Goal: Task Accomplishment & Management: Manage account settings

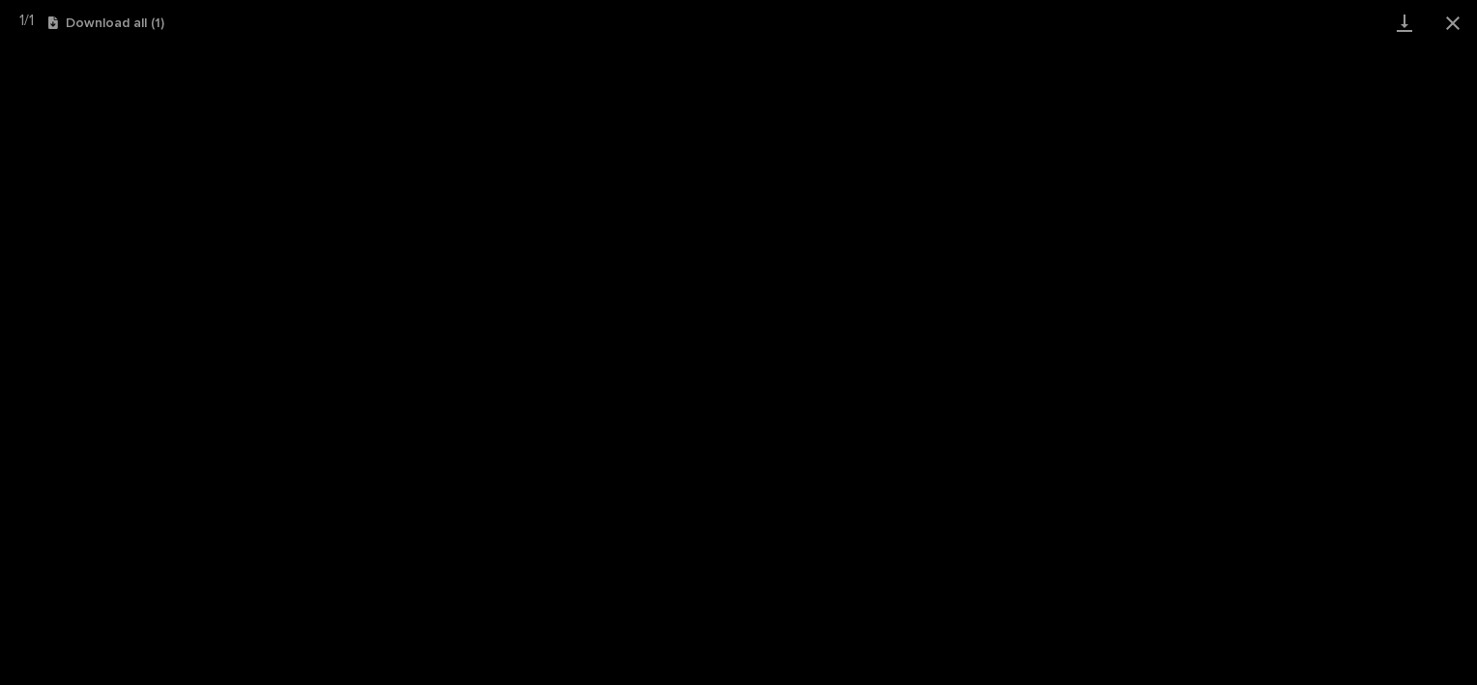
scroll to position [677, 0]
click at [1472, 23] on button "Close gallery" at bounding box center [1453, 22] width 48 height 45
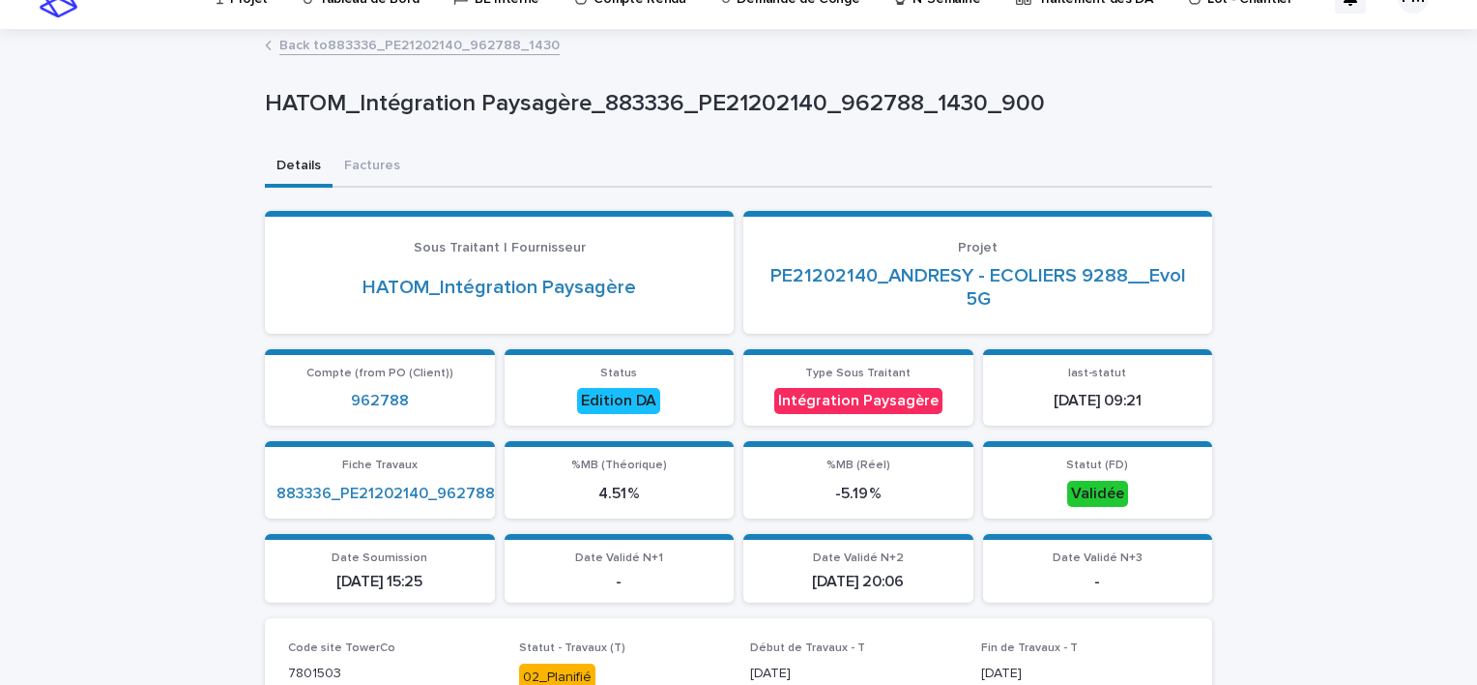
scroll to position [0, 0]
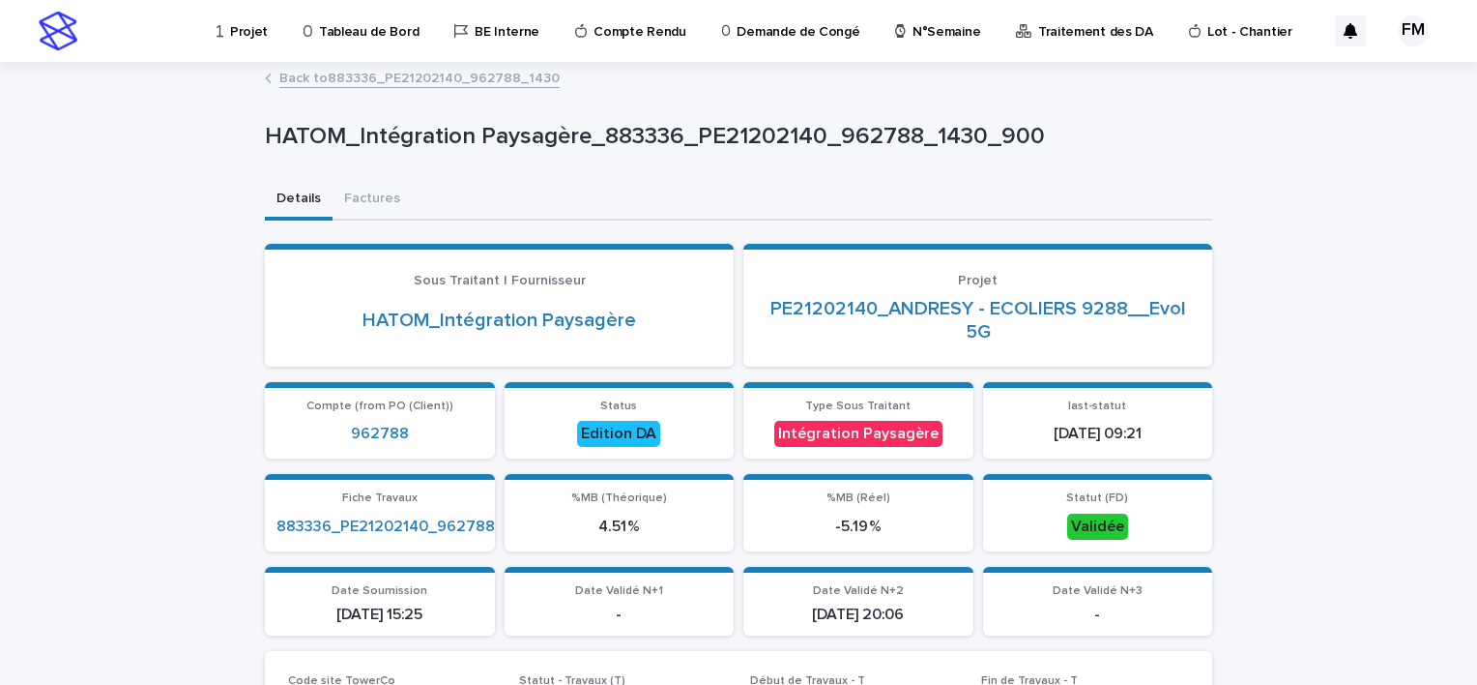
click at [265, 34] on div "Projet" at bounding box center [246, 20] width 62 height 41
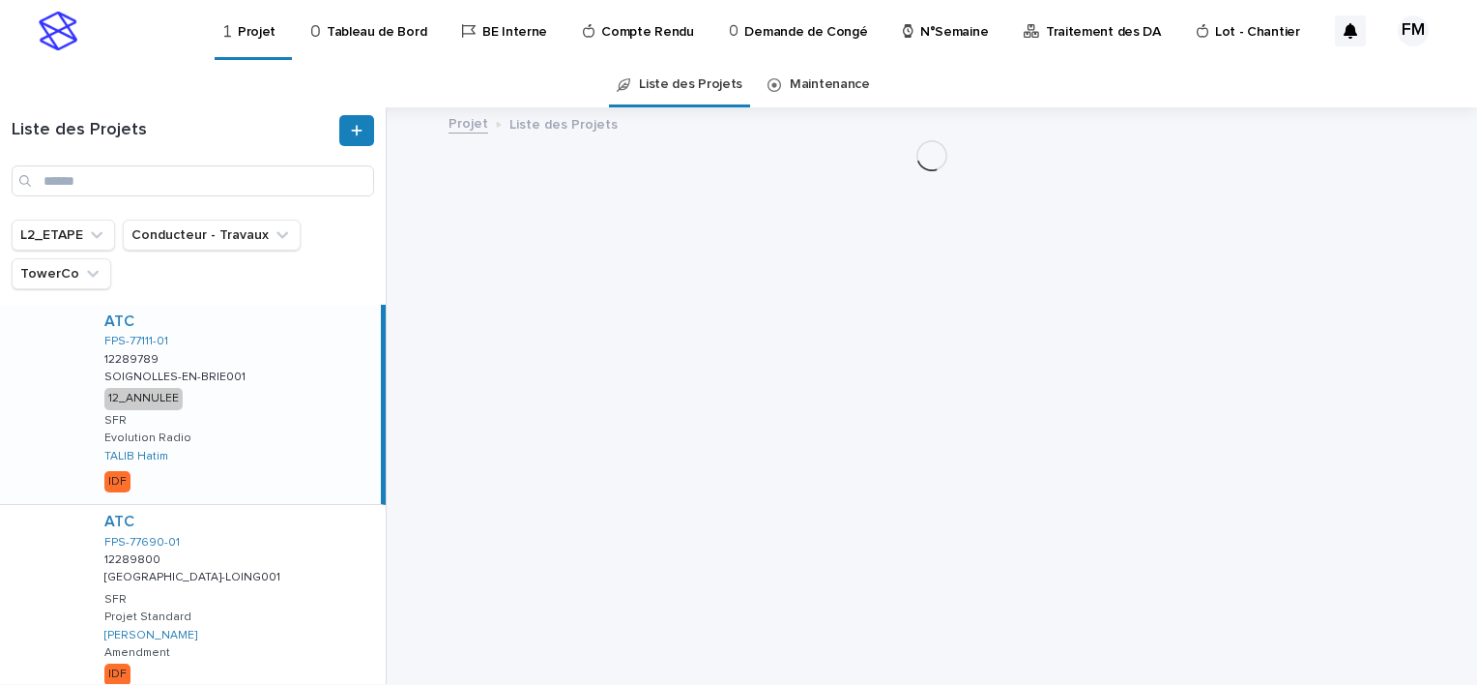
click at [375, 30] on p "Tableau de Bord" at bounding box center [377, 20] width 100 height 41
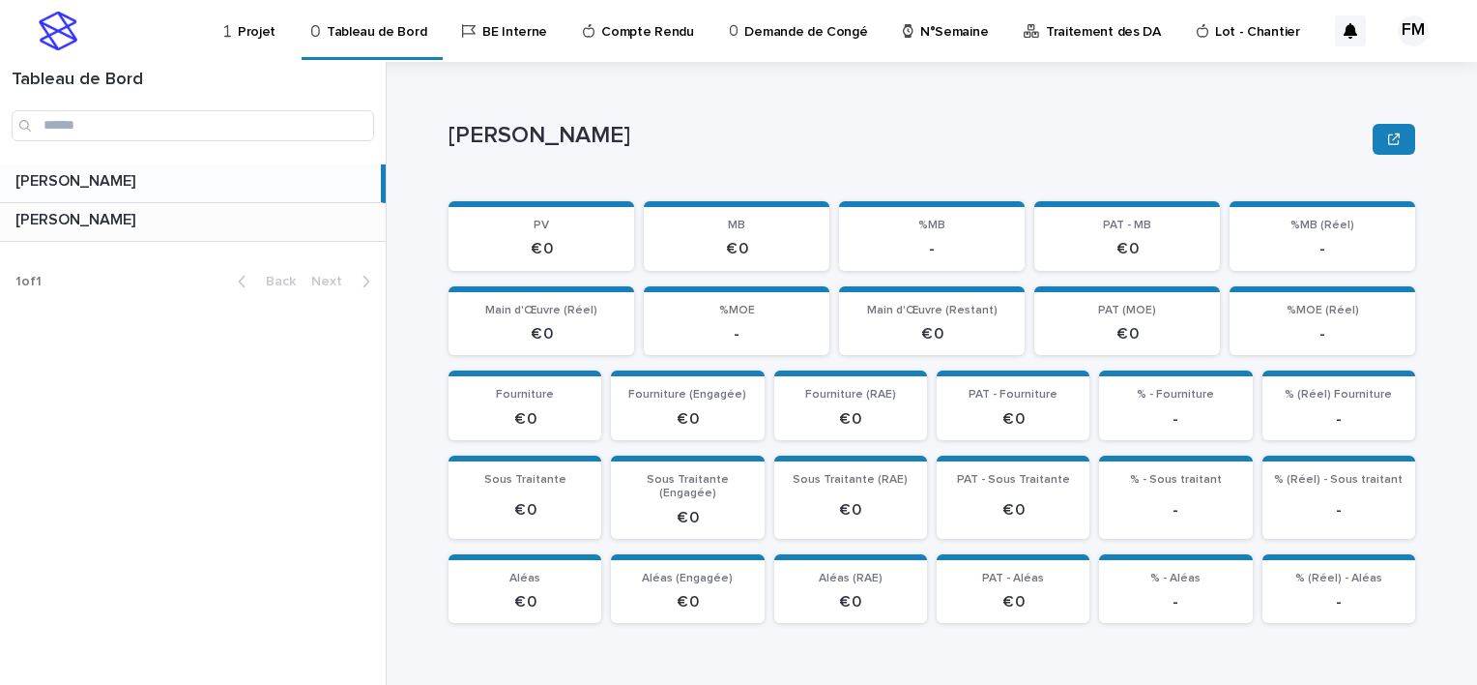
click at [141, 229] on div "FERIANI [PERSON_NAME]" at bounding box center [193, 222] width 386 height 38
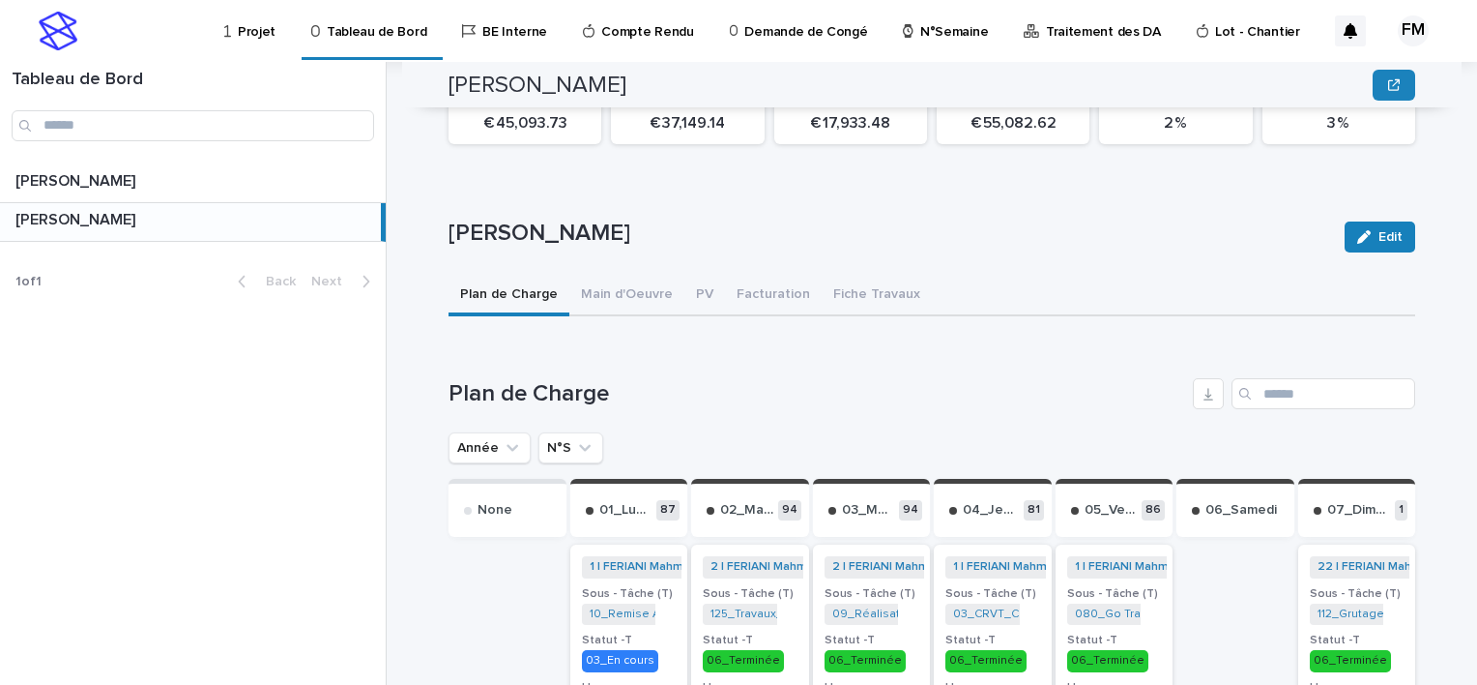
scroll to position [483, 0]
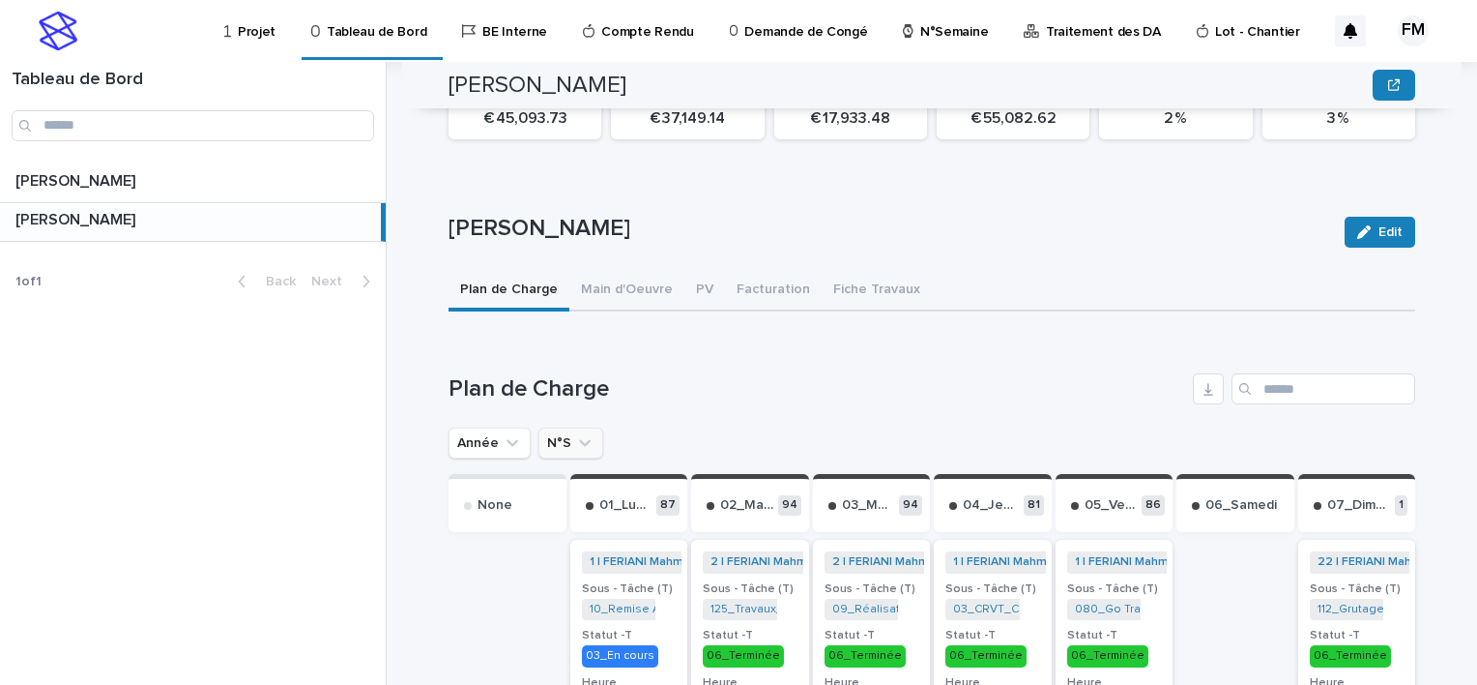
click at [557, 432] on button "N°S" at bounding box center [571, 442] width 65 height 31
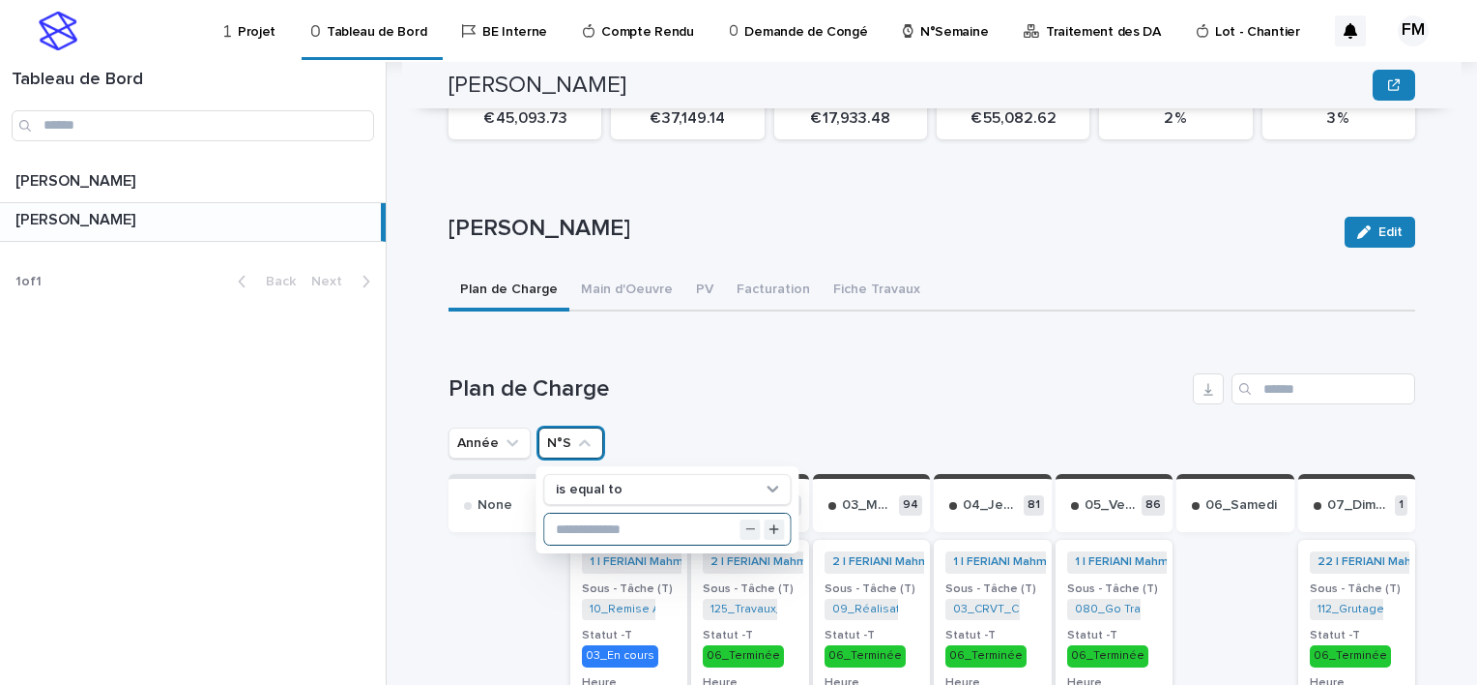
click at [578, 513] on input "text" at bounding box center [667, 528] width 246 height 31
type input "**"
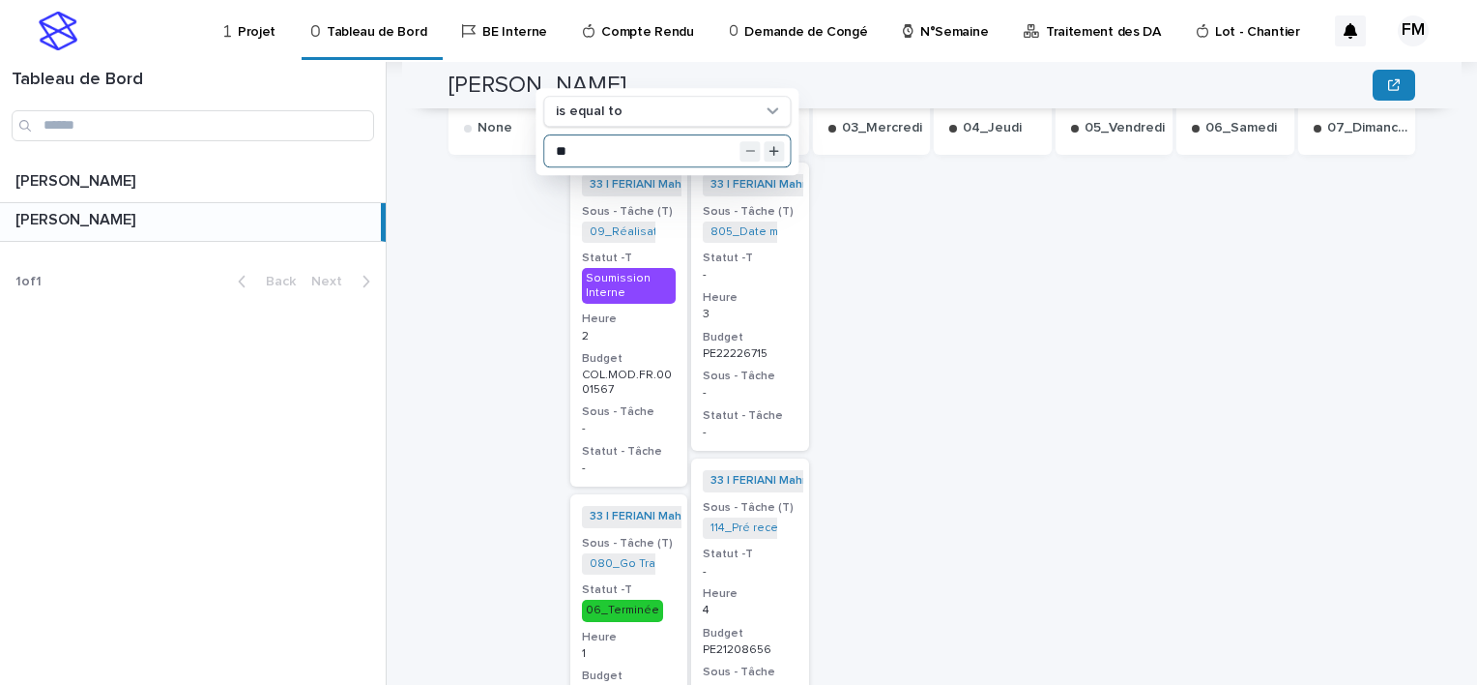
scroll to position [773, 0]
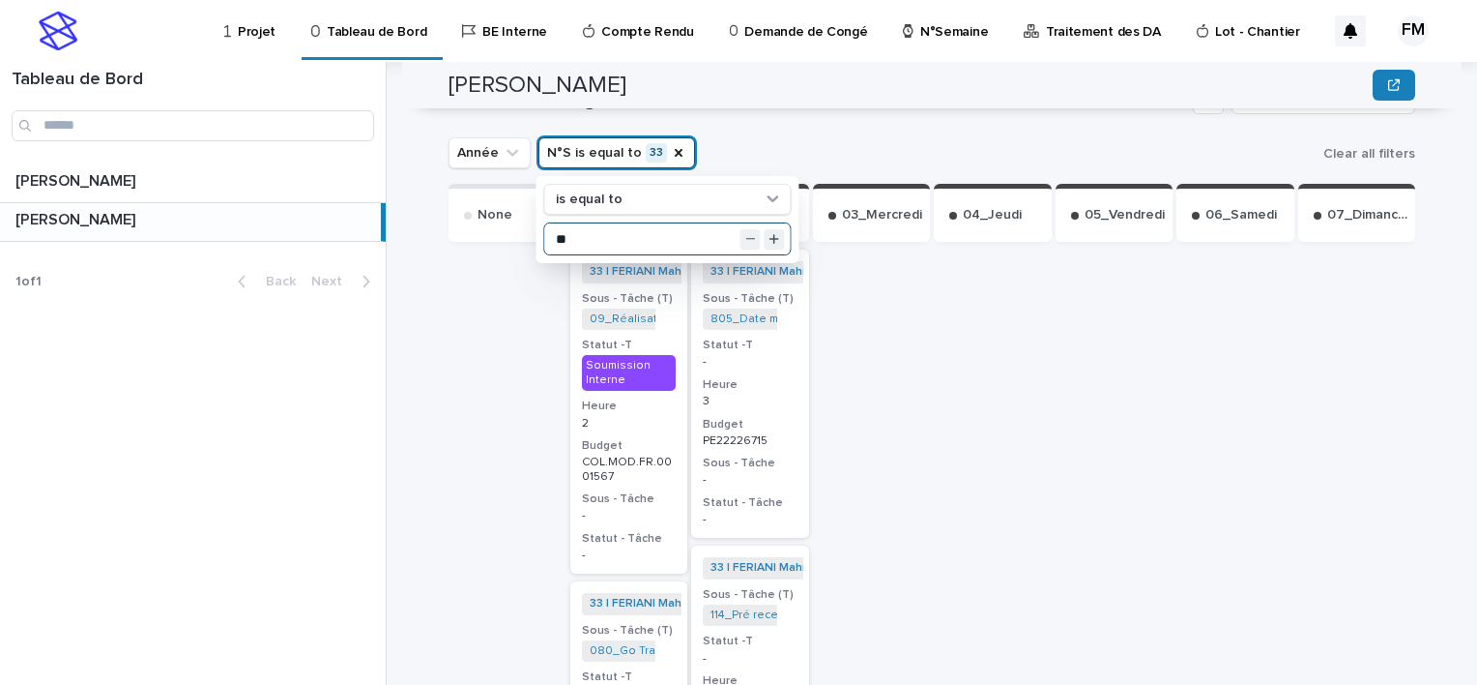
click at [769, 391] on div "3" at bounding box center [750, 399] width 95 height 17
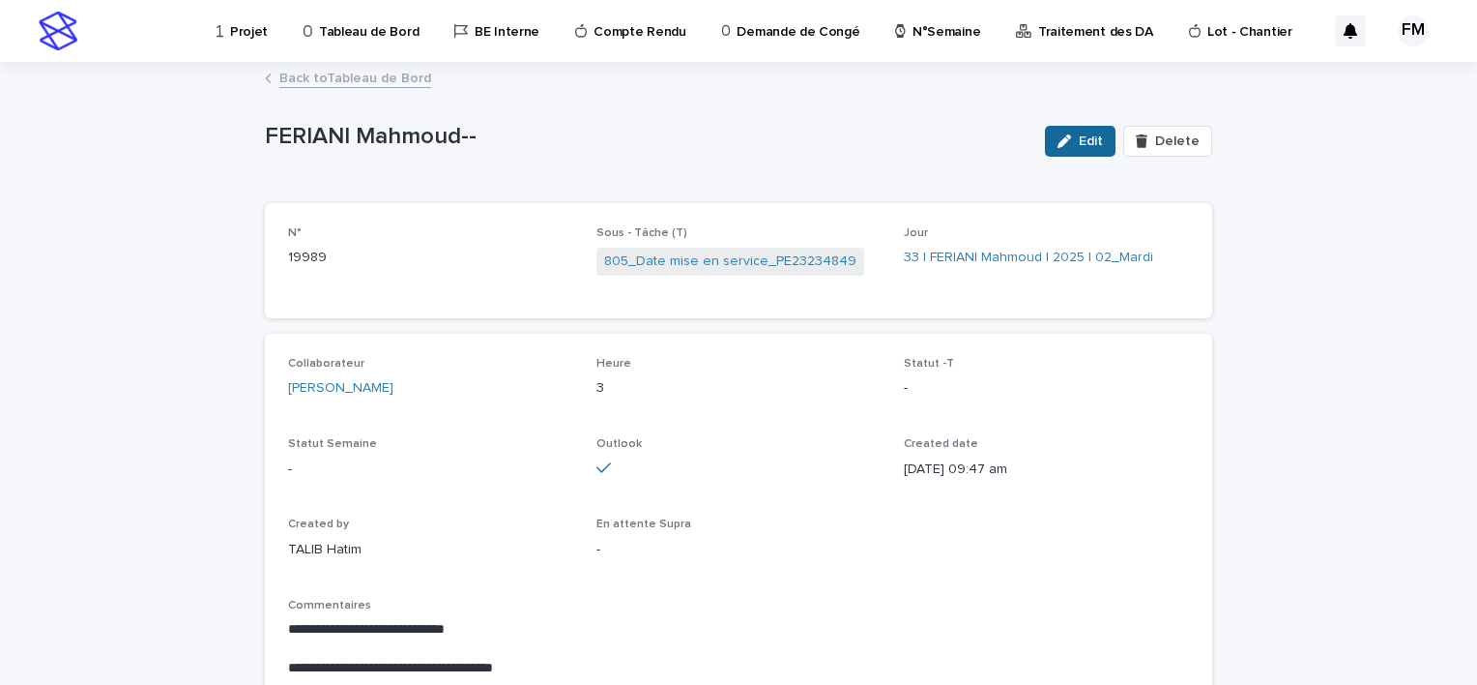
click at [1062, 140] on icon "button" at bounding box center [1065, 141] width 14 height 14
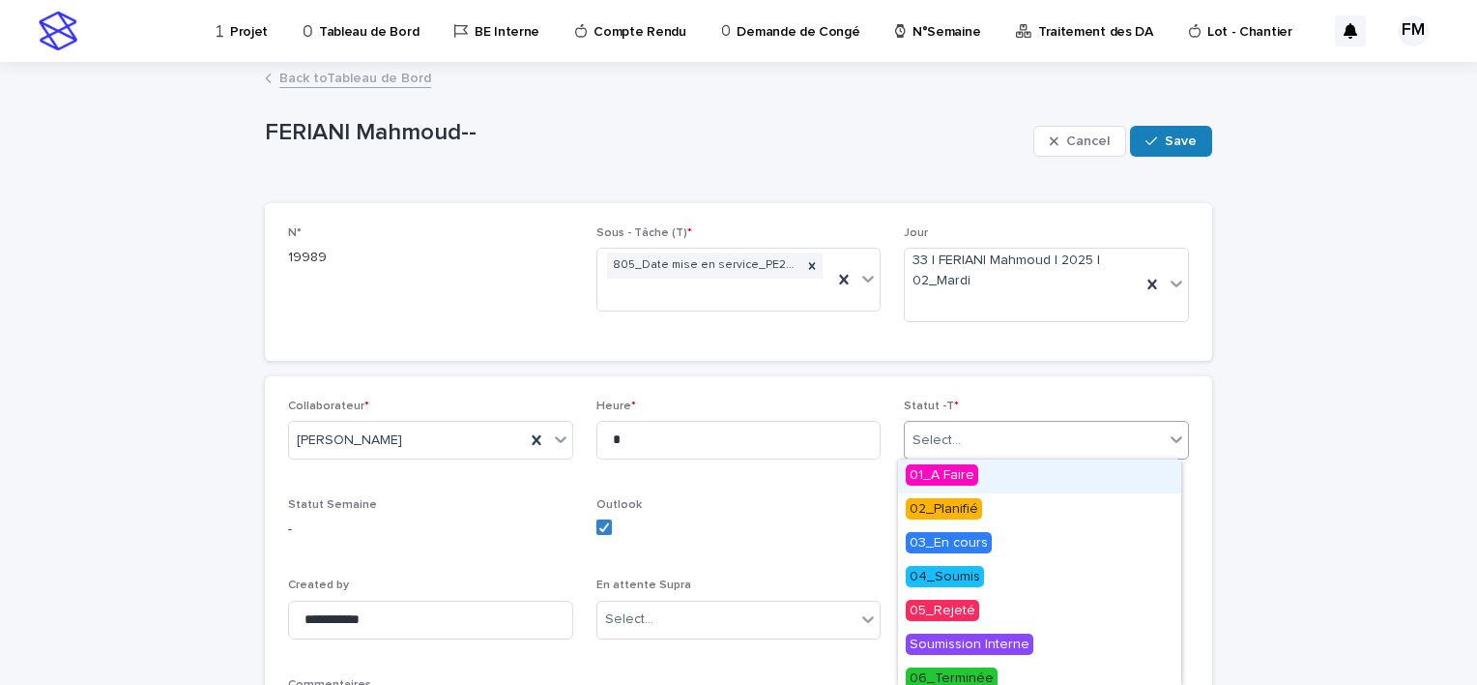
drag, startPoint x: 1056, startPoint y: 433, endPoint x: 1054, endPoint y: 481, distance: 47.4
click at [1056, 433] on div "Select..." at bounding box center [1034, 440] width 259 height 32
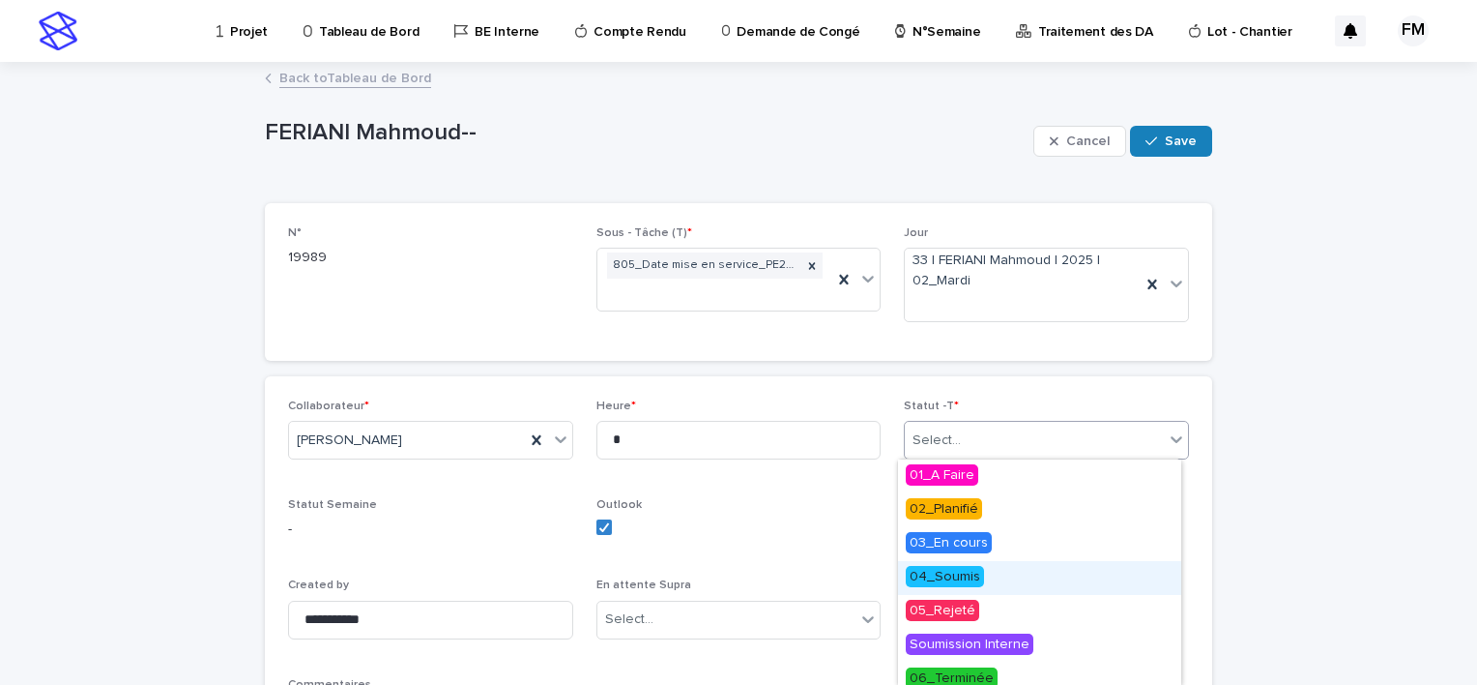
scroll to position [77, 0]
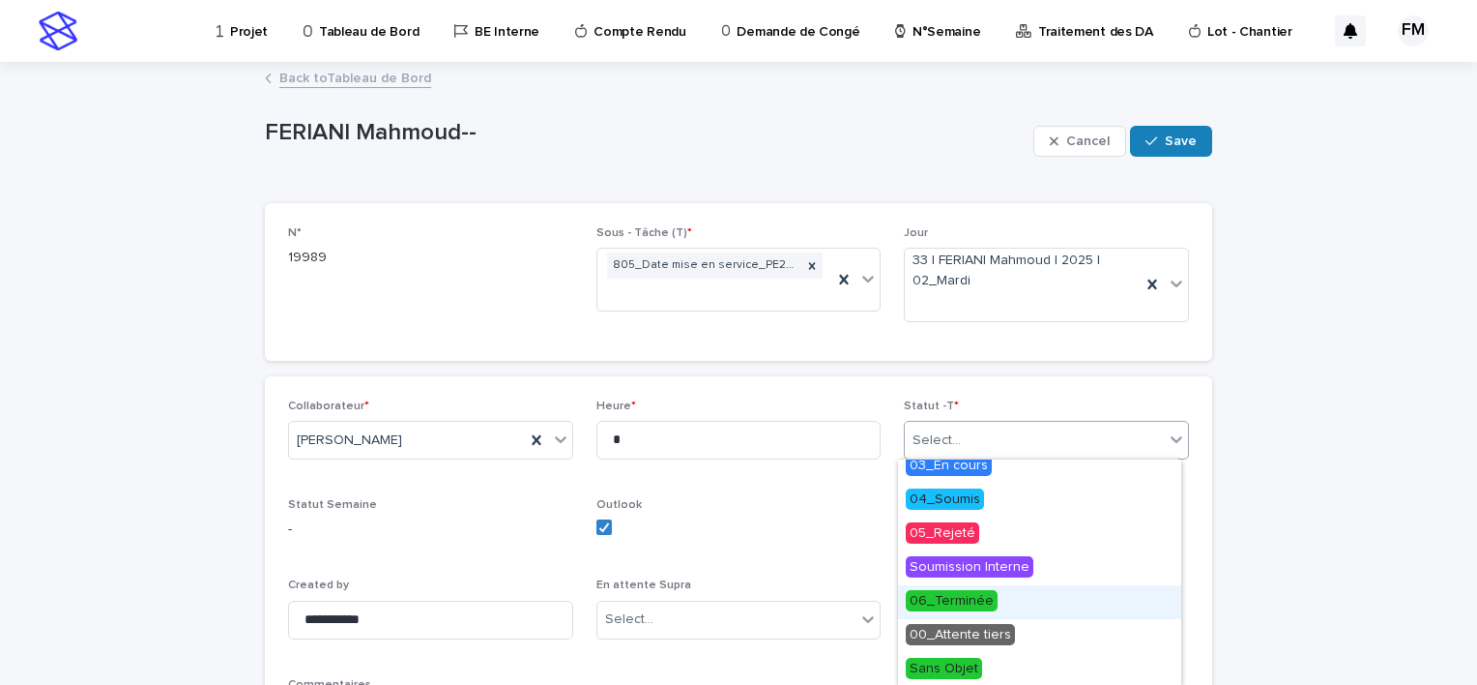
drag, startPoint x: 990, startPoint y: 619, endPoint x: 1009, endPoint y: 584, distance: 39.8
click at [983, 606] on span "06_Terminée" at bounding box center [952, 600] width 92 height 21
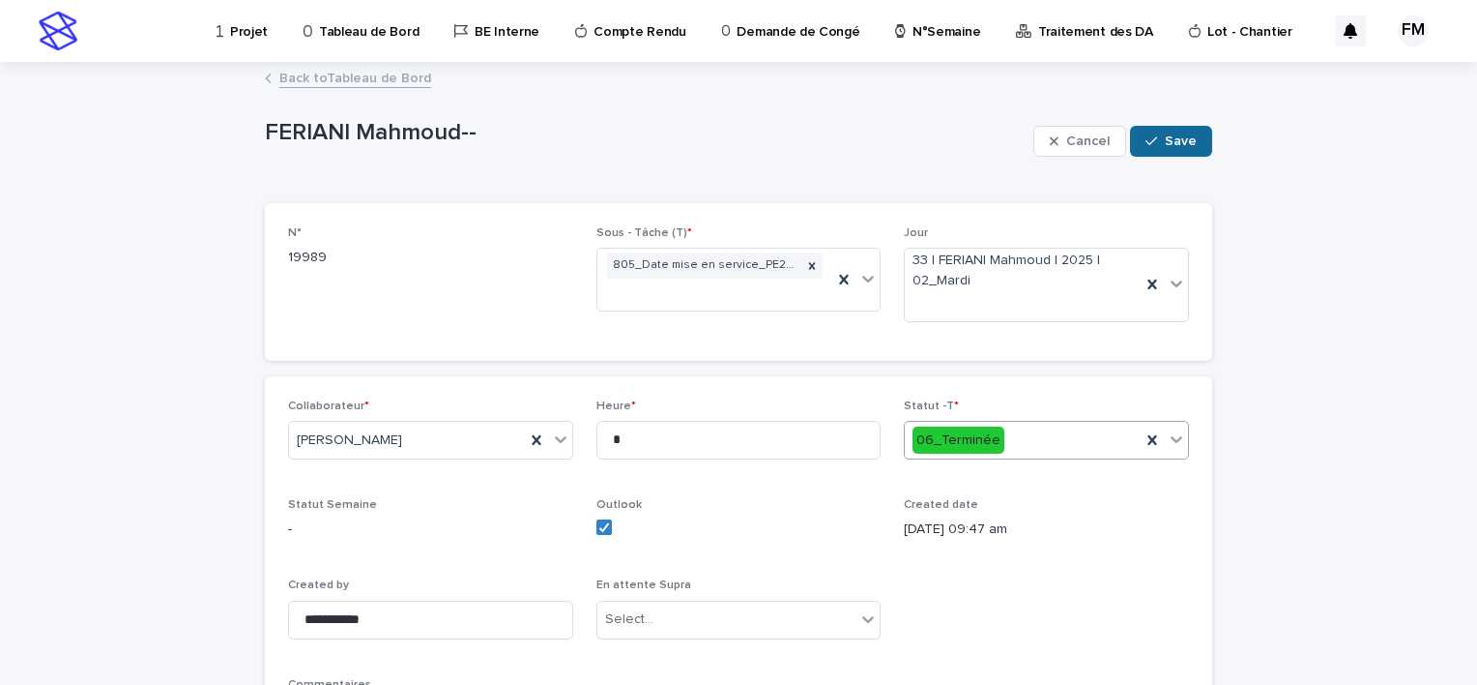
click at [1184, 147] on span "Save" at bounding box center [1181, 141] width 32 height 14
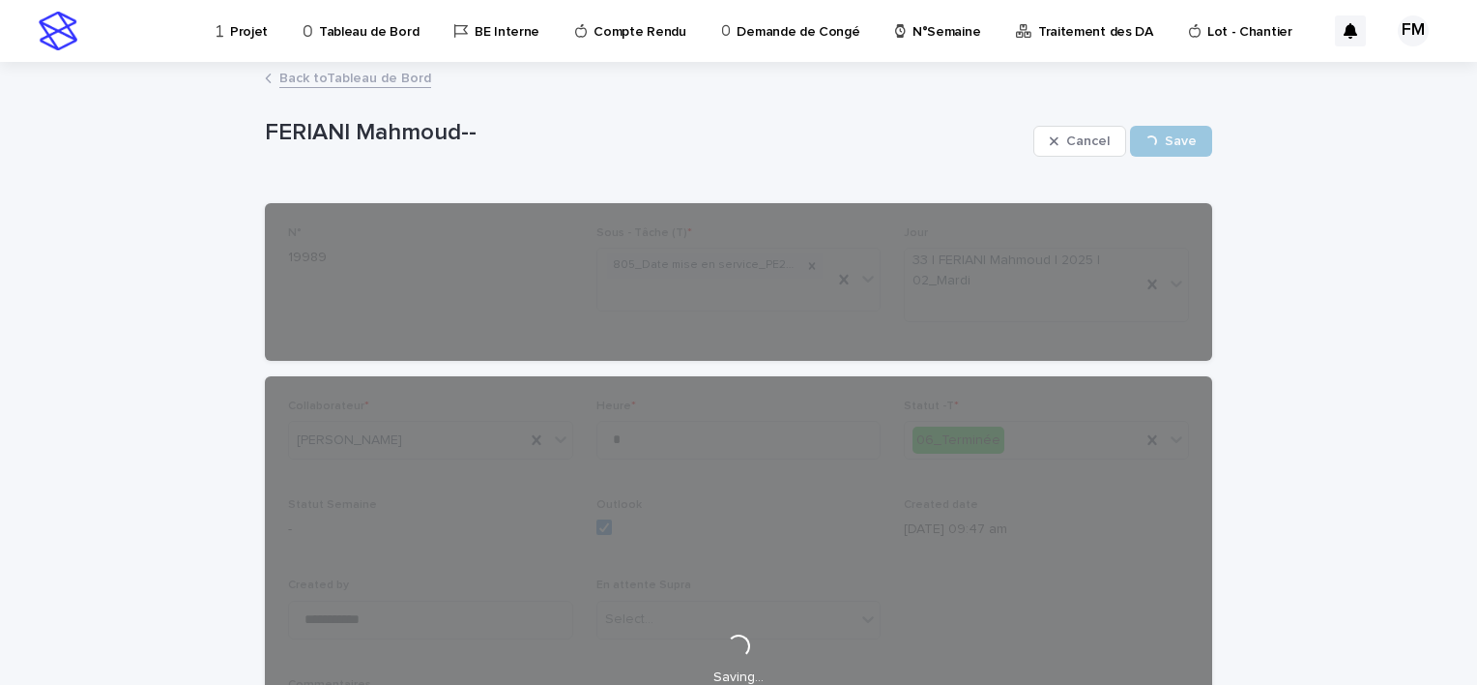
click at [365, 71] on link "Back to Tableau de Bord" at bounding box center [355, 77] width 152 height 22
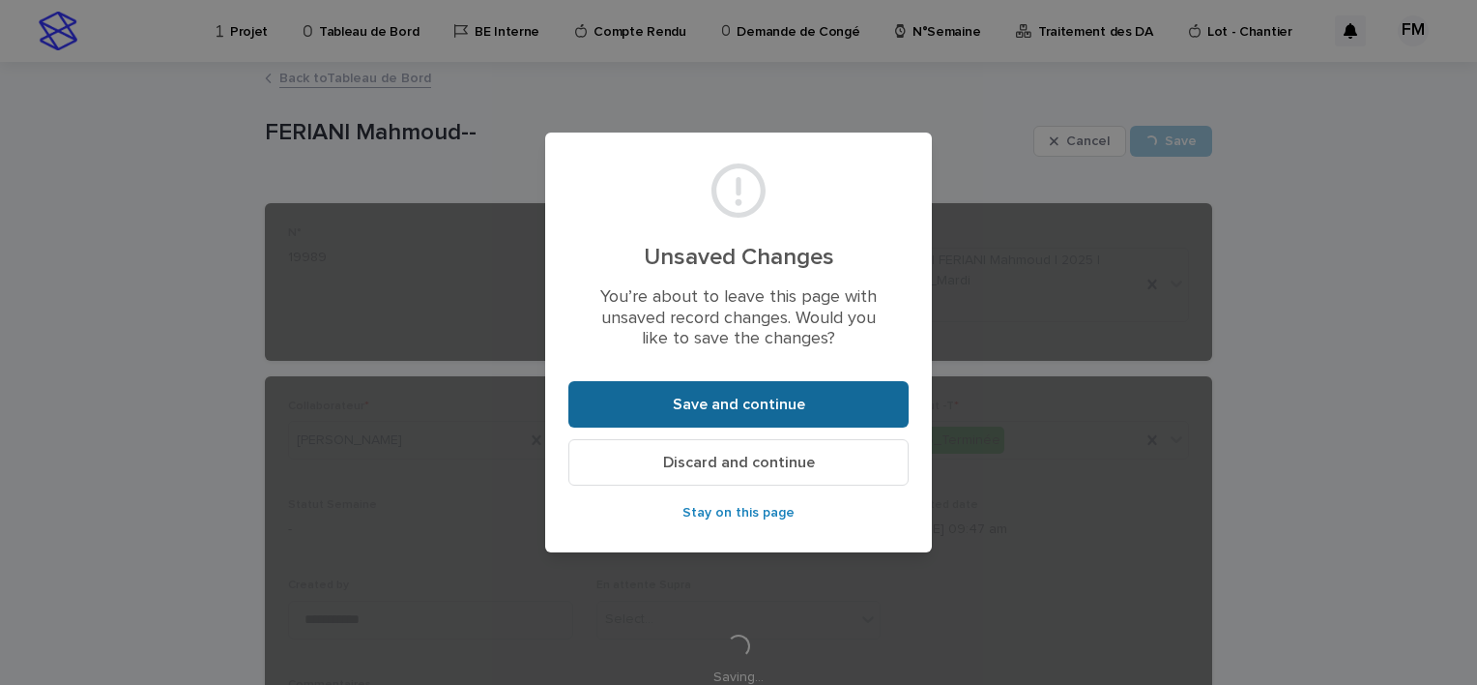
click at [642, 398] on button "Save and continue" at bounding box center [739, 404] width 340 height 46
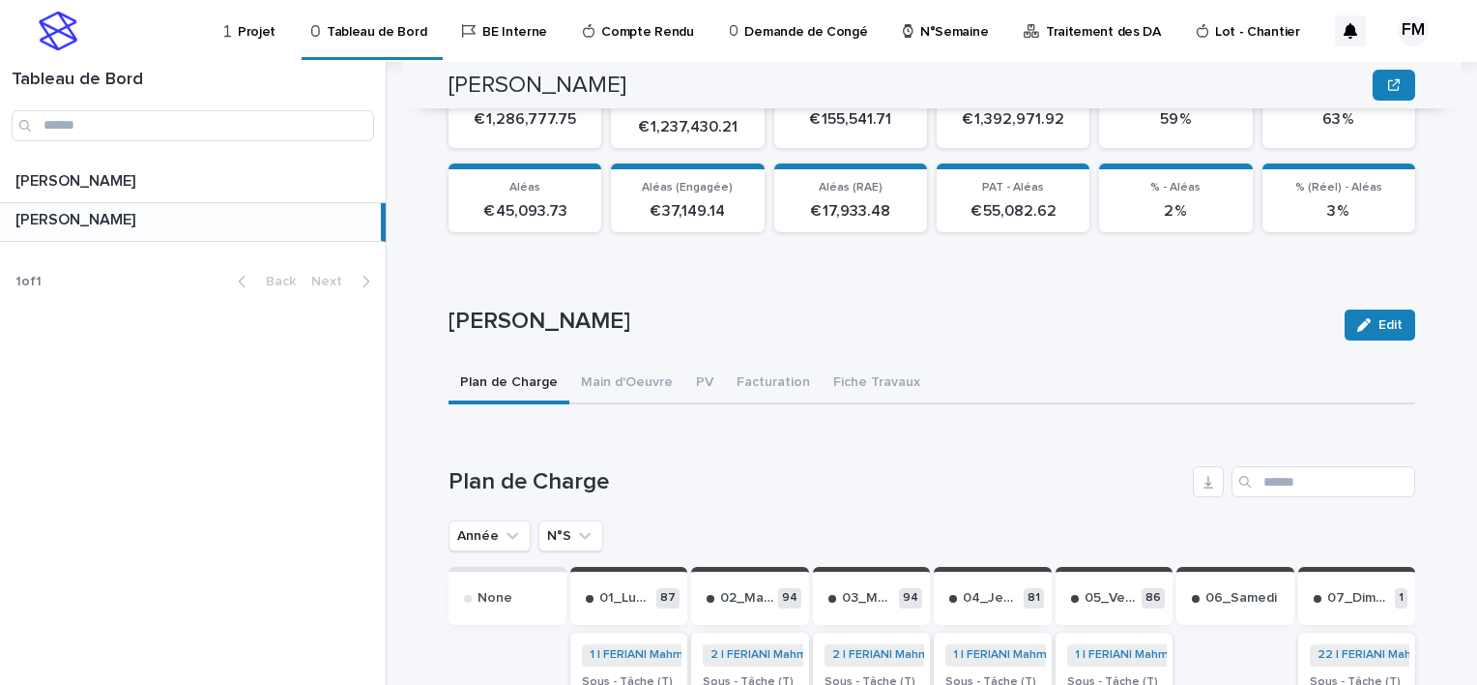
scroll to position [483, 0]
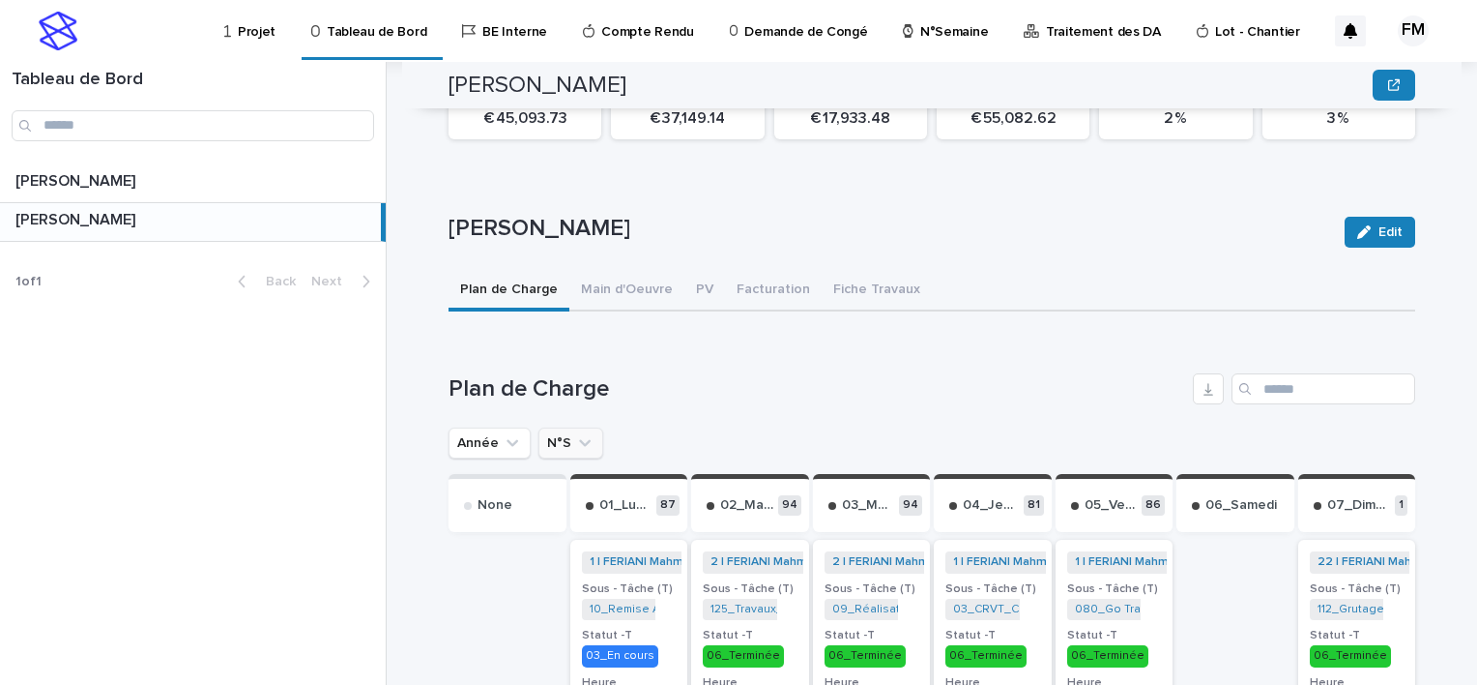
click at [571, 427] on button "N°S" at bounding box center [571, 442] width 65 height 31
click at [599, 515] on input "text" at bounding box center [641, 517] width 197 height 25
click at [604, 507] on input "text" at bounding box center [641, 517] width 197 height 25
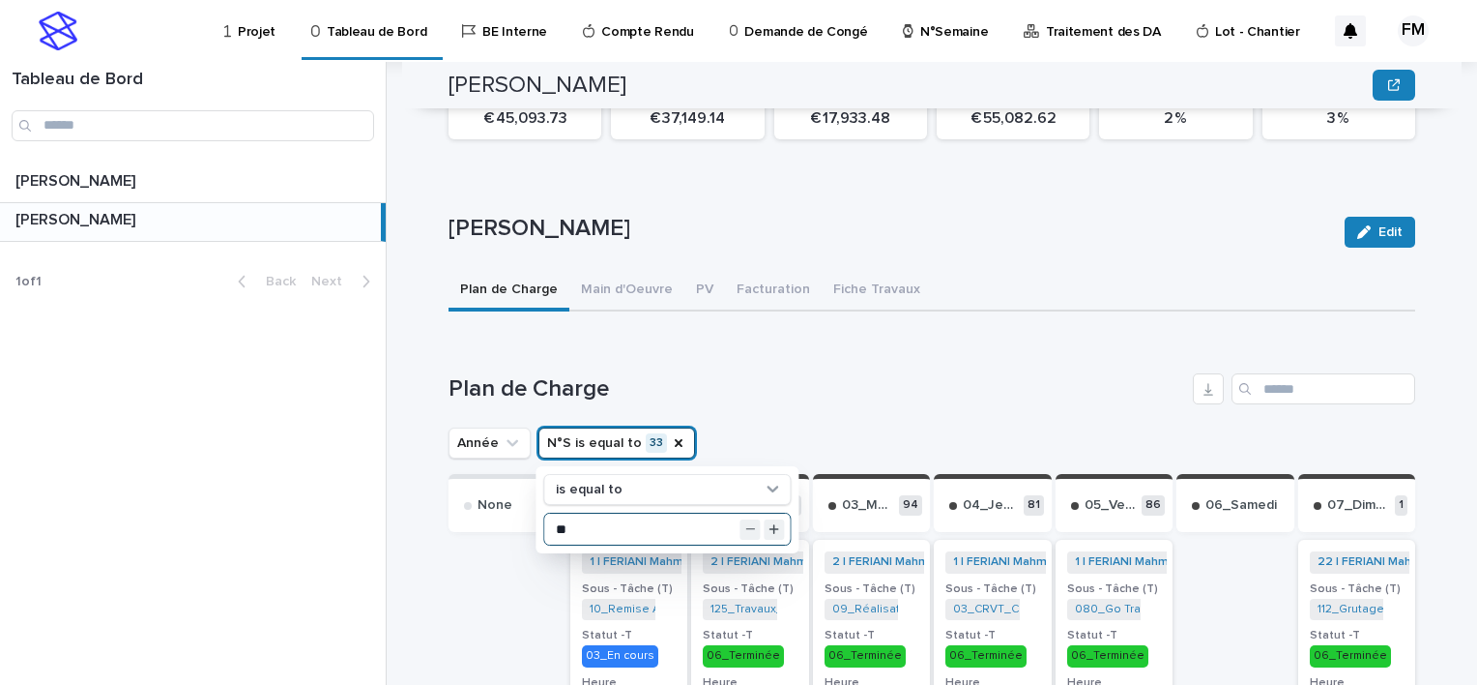
type input "**"
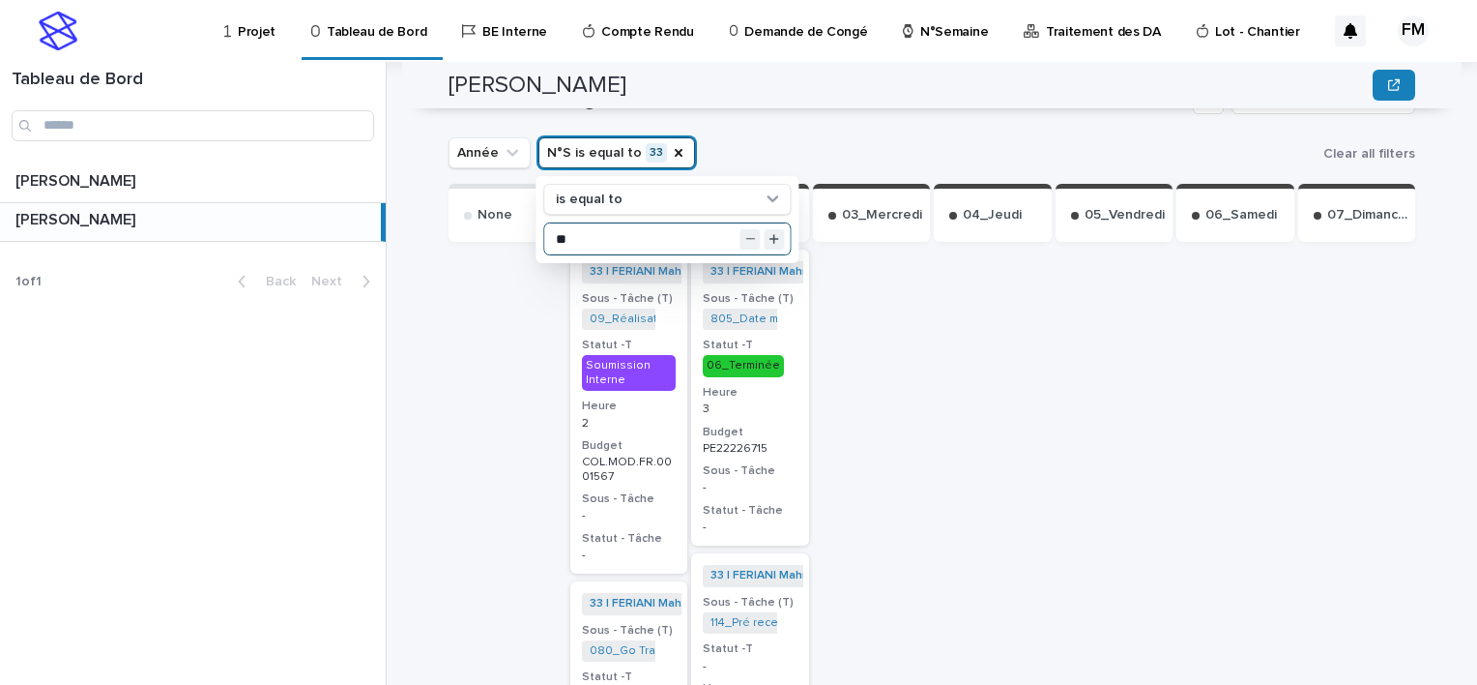
scroll to position [1064, 0]
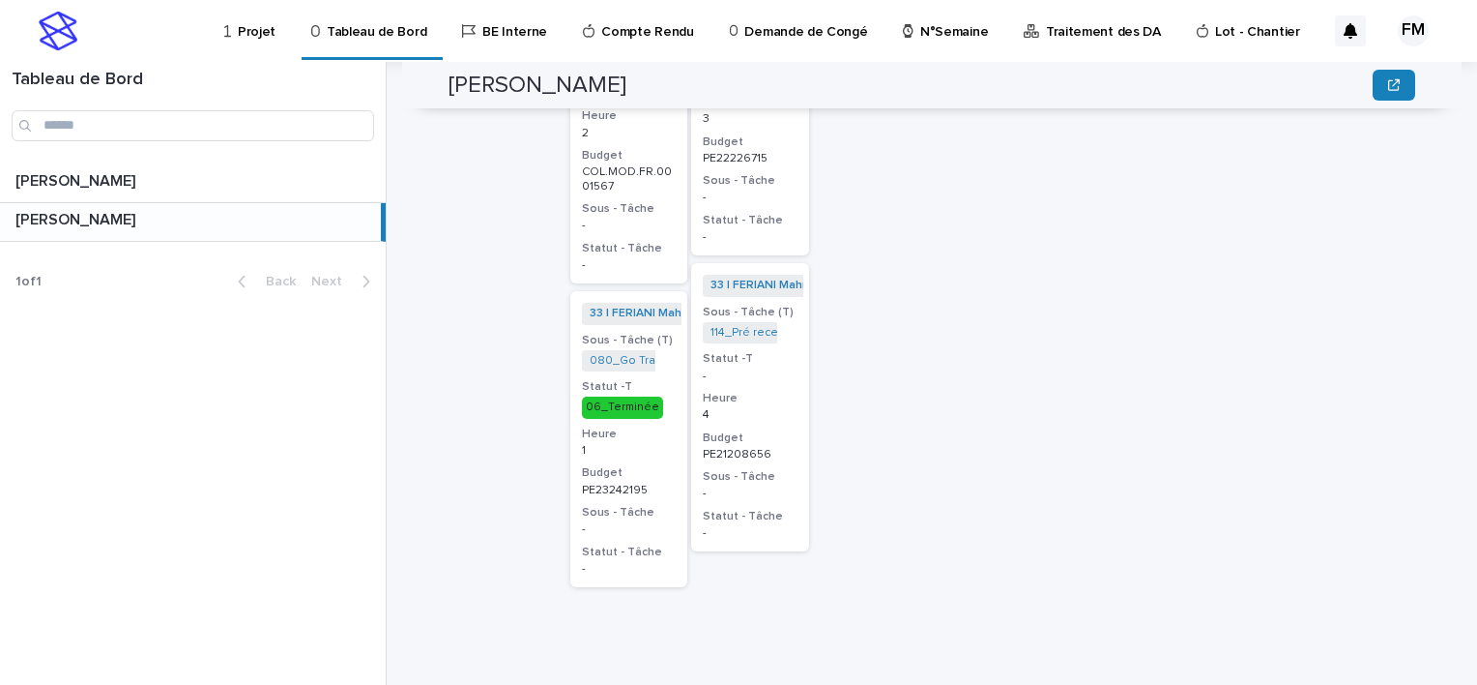
click at [787, 408] on p "4" at bounding box center [750, 415] width 95 height 14
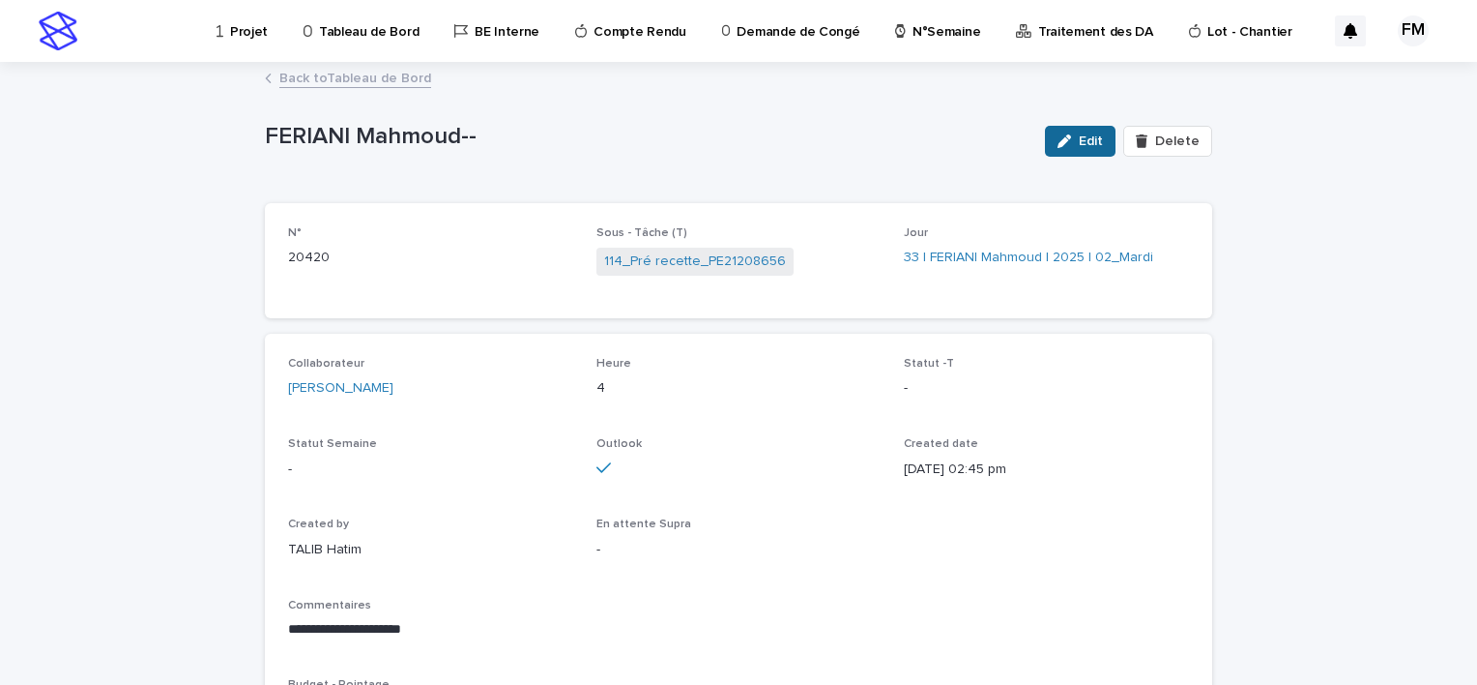
click at [1070, 147] on button "Edit" at bounding box center [1080, 141] width 71 height 31
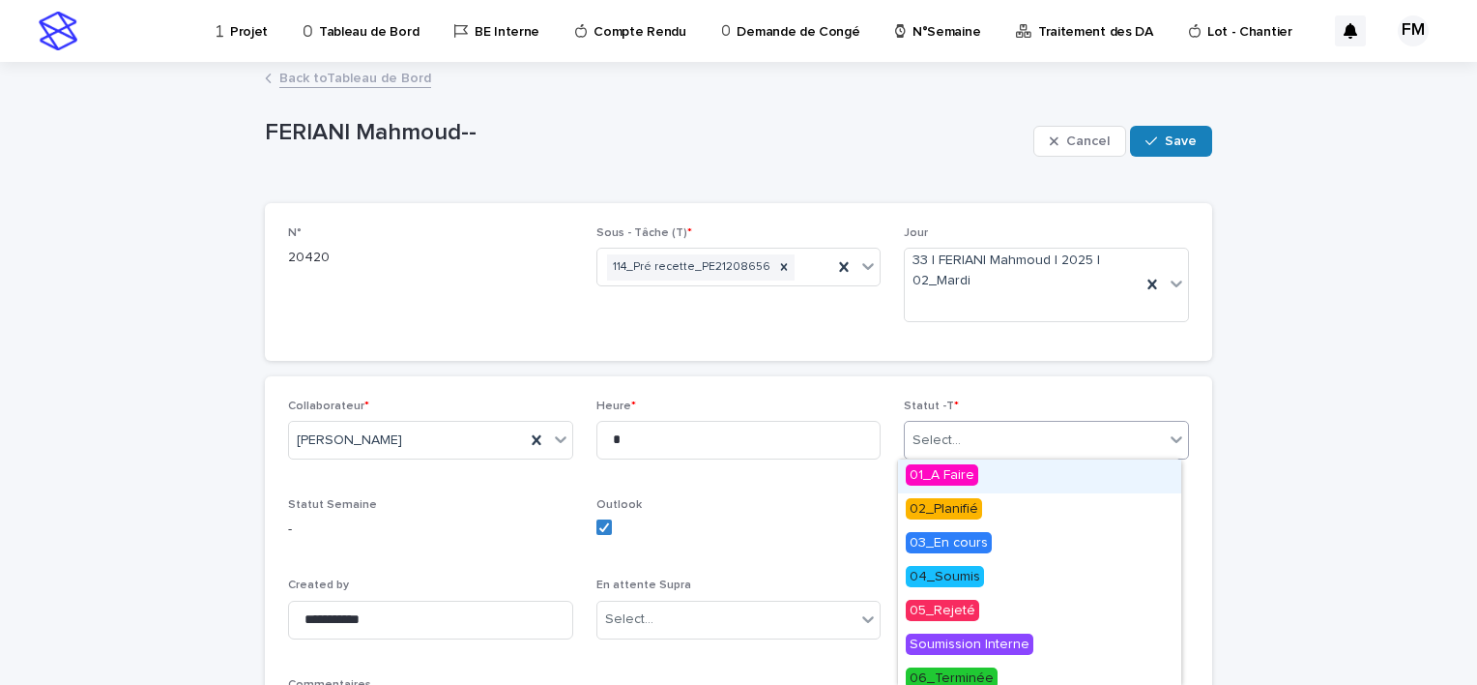
click at [998, 431] on div "Select..." at bounding box center [1034, 440] width 259 height 32
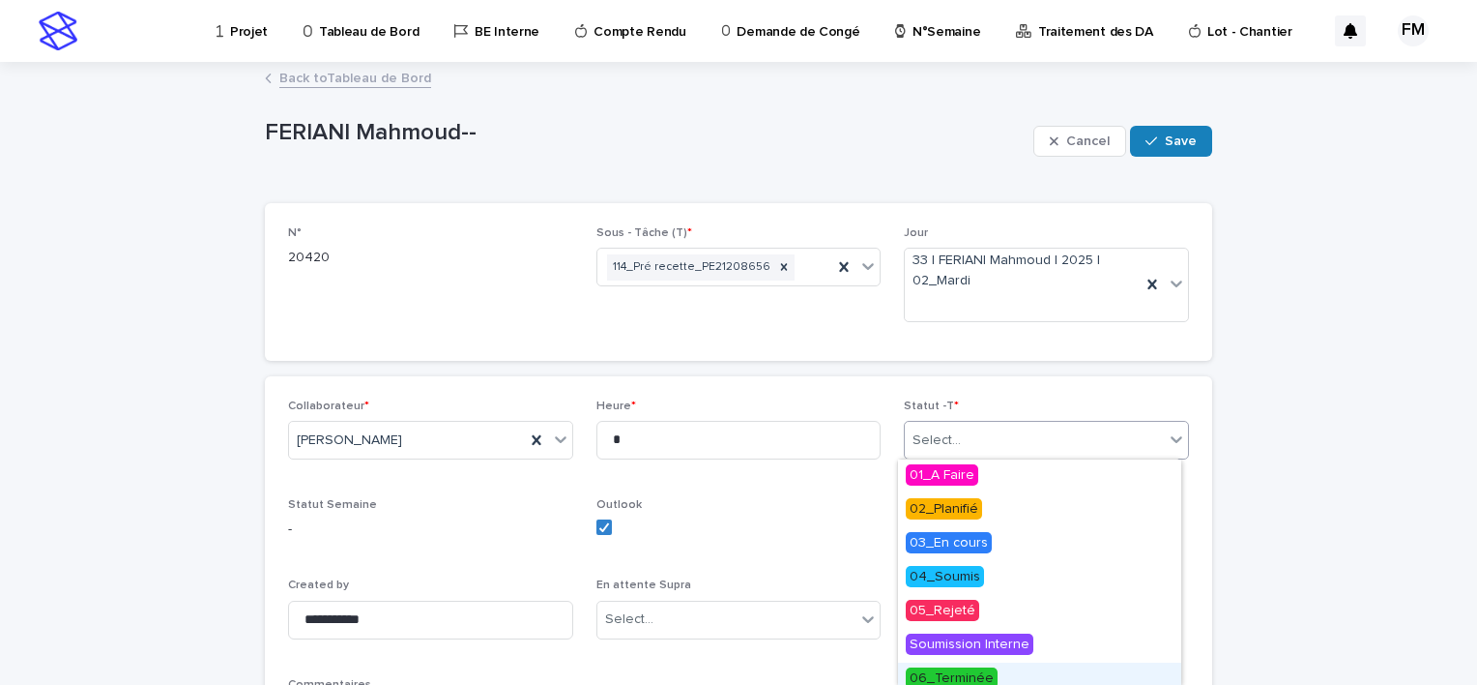
drag, startPoint x: 989, startPoint y: 584, endPoint x: 1006, endPoint y: 607, distance: 28.4
click at [978, 664] on div "06_Terminée" at bounding box center [1039, 679] width 283 height 34
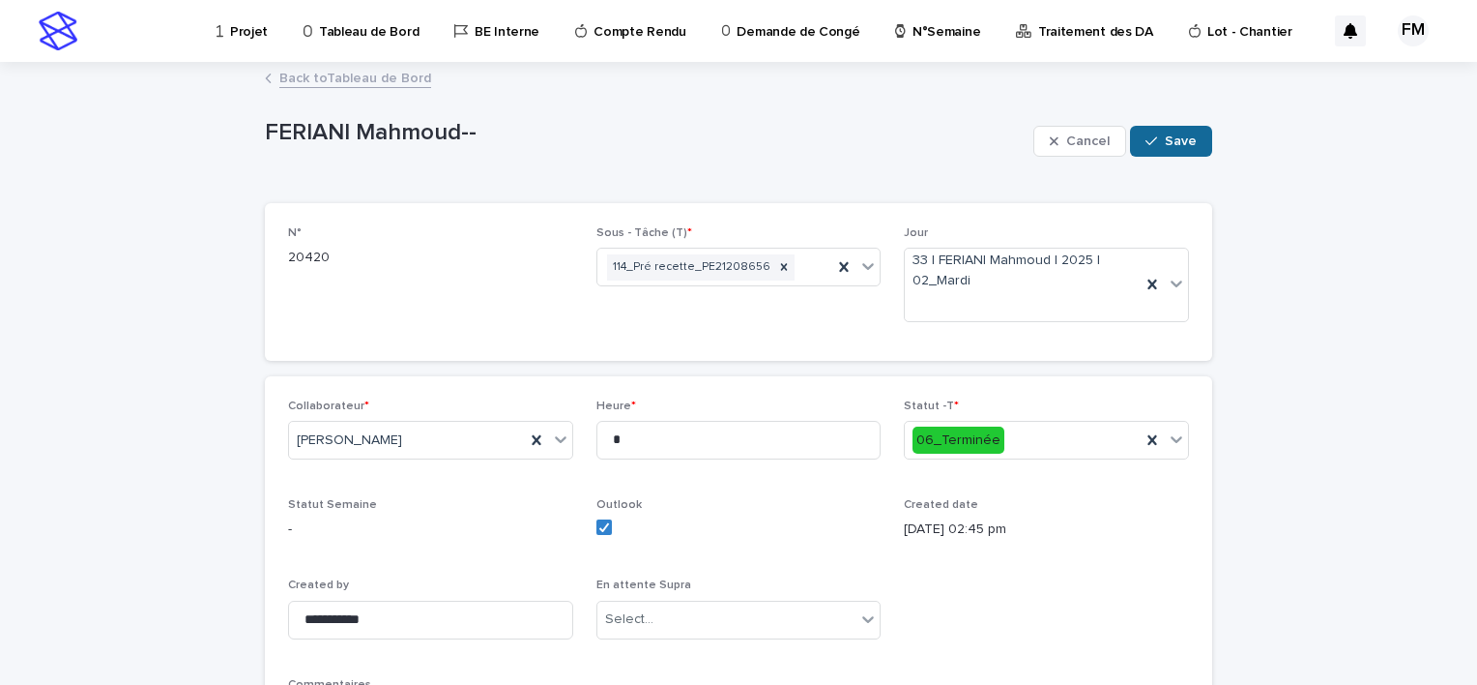
click at [1163, 155] on button "Save" at bounding box center [1171, 141] width 82 height 31
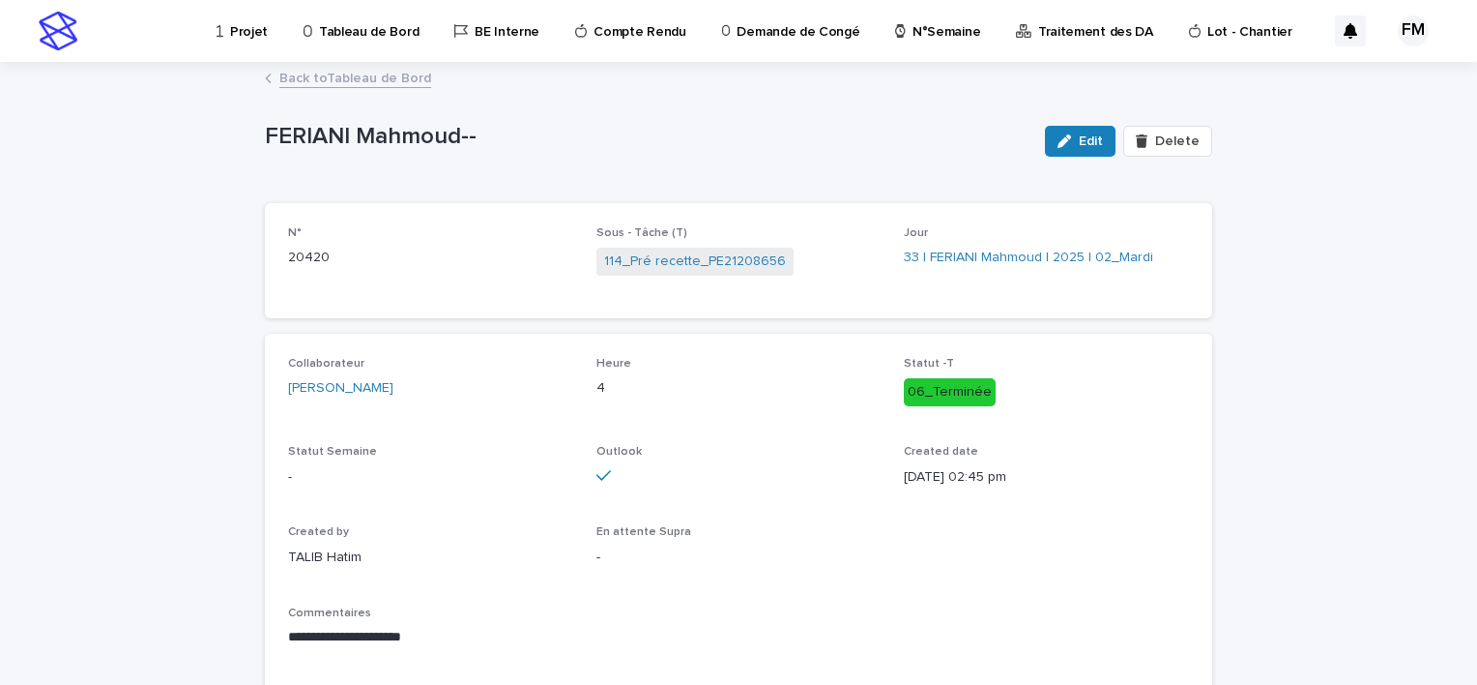
click at [313, 71] on link "Back to Tableau de Bord" at bounding box center [355, 77] width 152 height 22
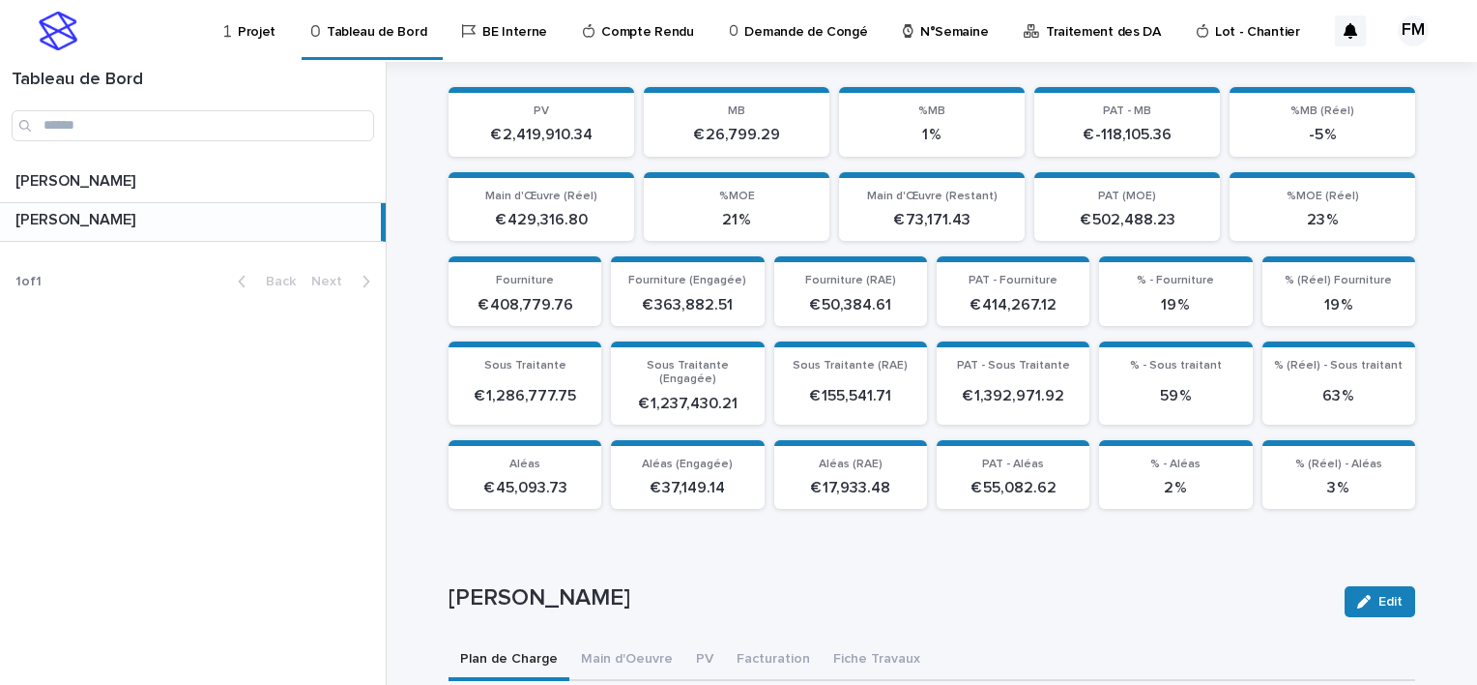
scroll to position [387, 0]
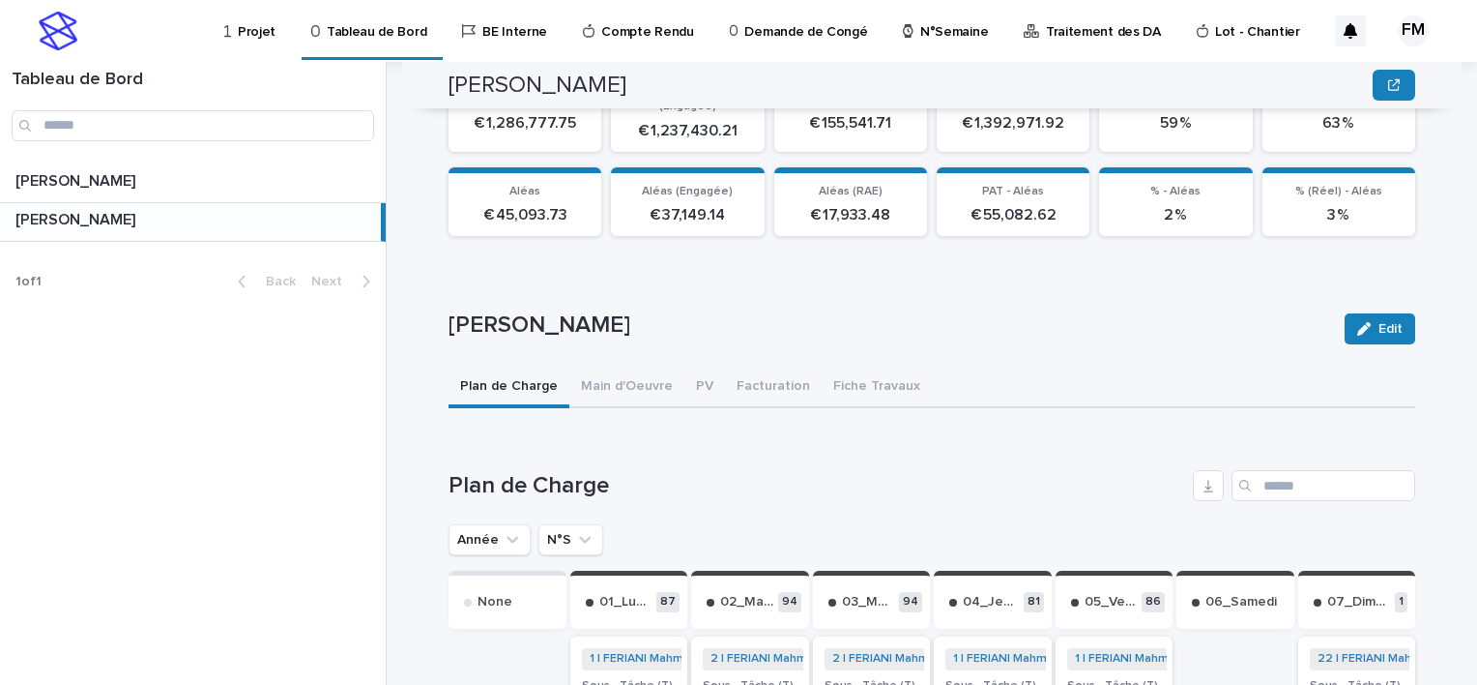
click at [553, 524] on button "N°S" at bounding box center [571, 539] width 65 height 31
click at [557, 524] on button "N°S" at bounding box center [571, 539] width 65 height 31
drag, startPoint x: 568, startPoint y: 514, endPoint x: 582, endPoint y: 550, distance: 38.6
click at [575, 530] on icon "N°S" at bounding box center [584, 539] width 19 height 19
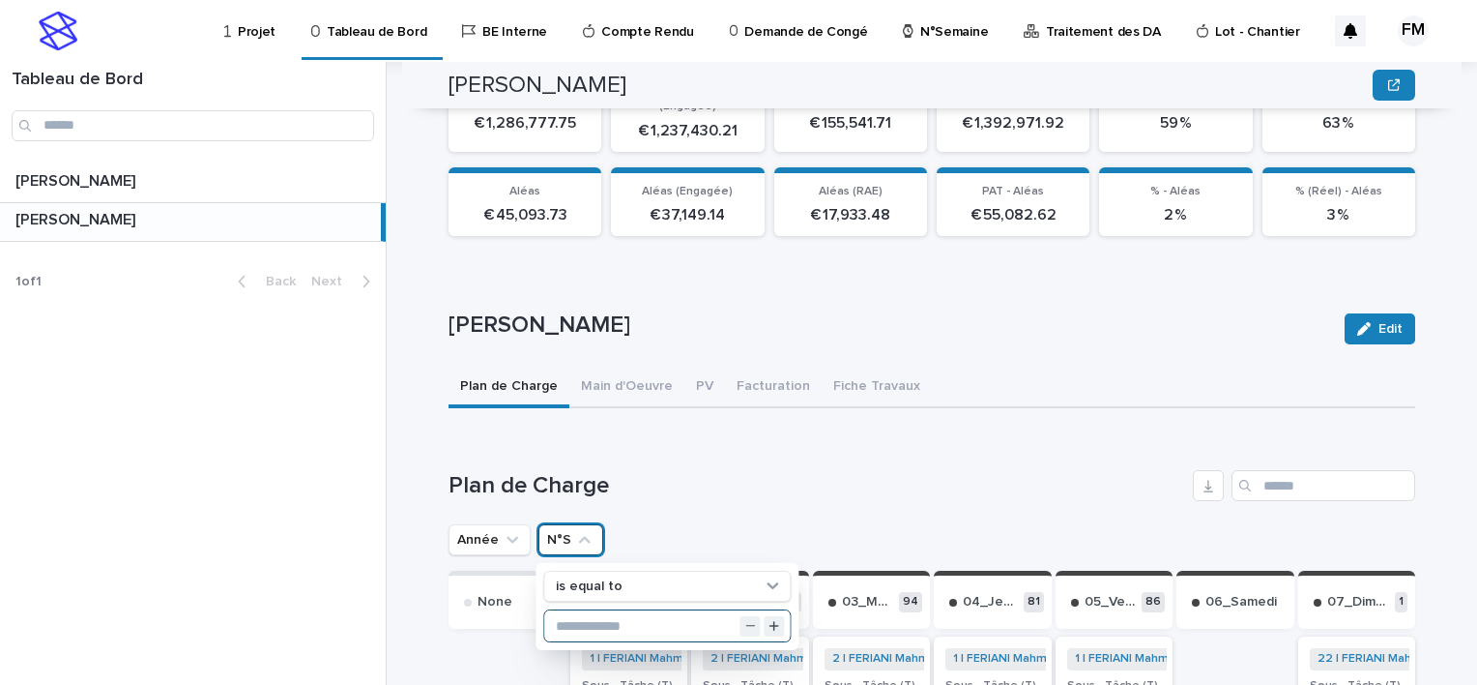
click at [589, 610] on input "text" at bounding box center [667, 625] width 246 height 31
type input "**"
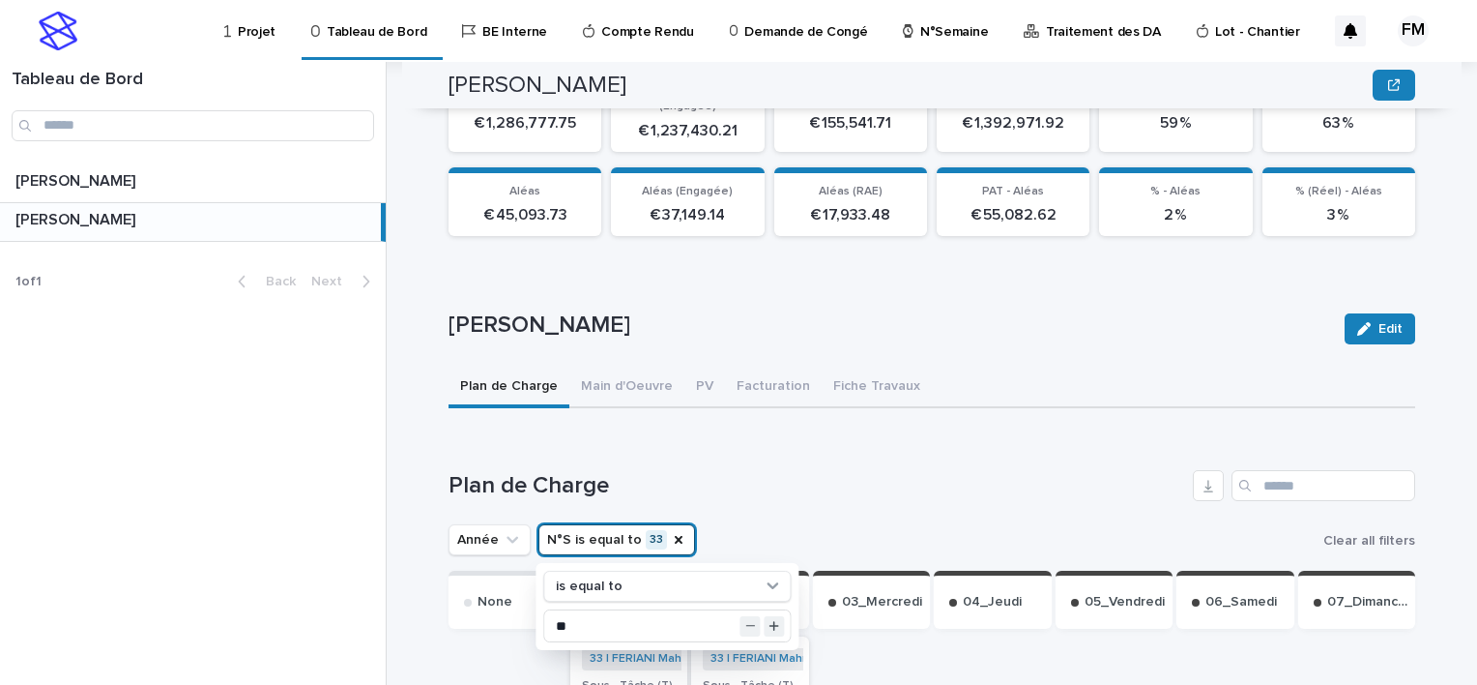
drag, startPoint x: 1042, startPoint y: 460, endPoint x: 1052, endPoint y: 473, distance: 15.9
click at [1043, 472] on h1 "Plan de Charge" at bounding box center [817, 486] width 737 height 28
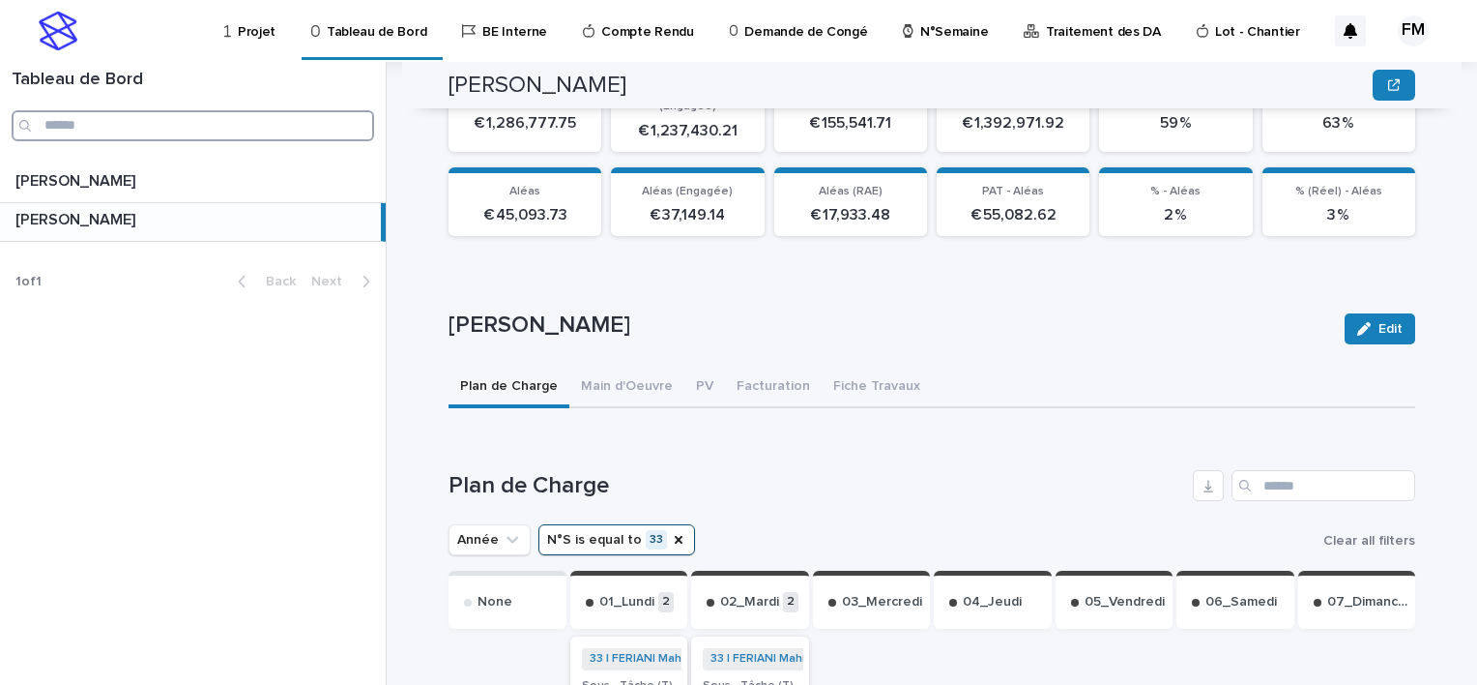
click at [111, 121] on input "Search" at bounding box center [193, 125] width 363 height 31
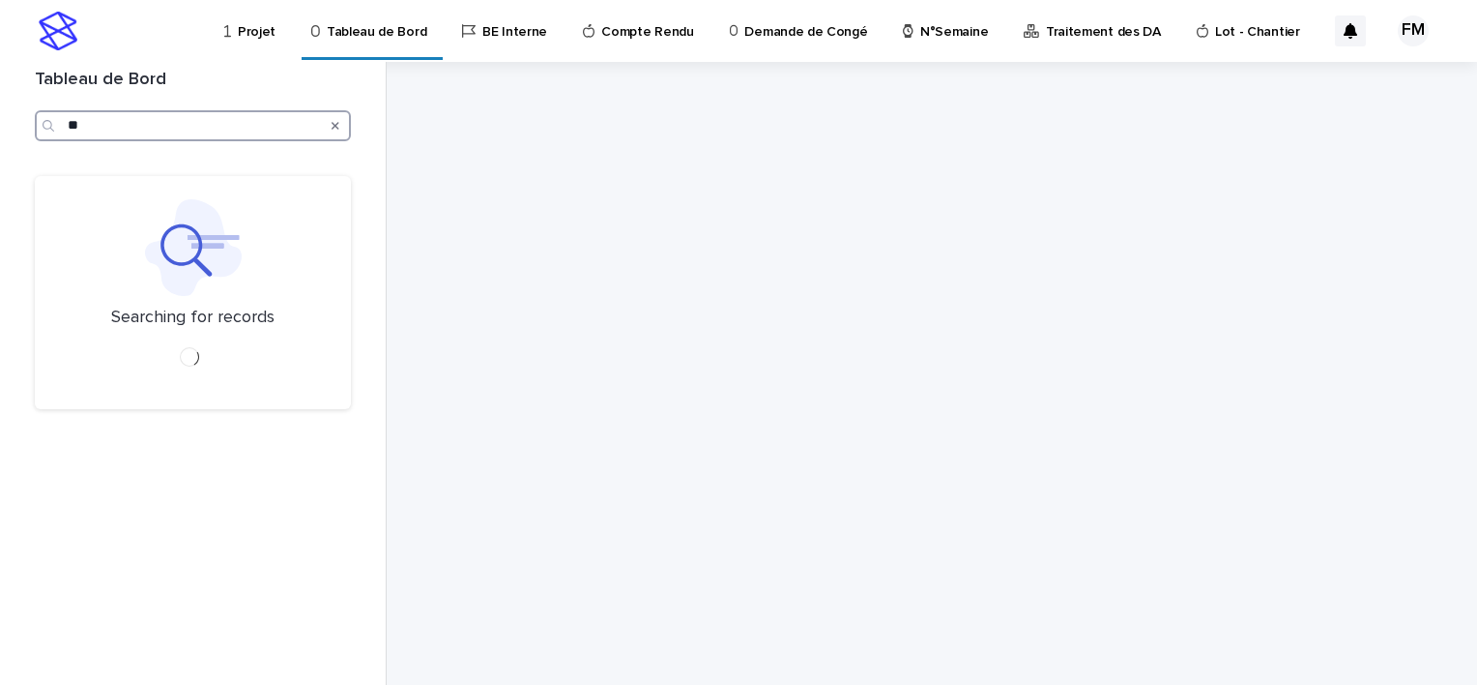
type input "*"
type input "**"
